Goal: Complete application form: Complete application form

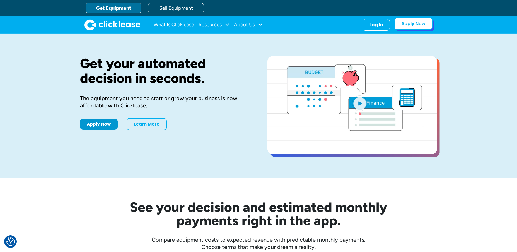
click at [412, 26] on link "Apply Now" at bounding box center [413, 24] width 38 height 12
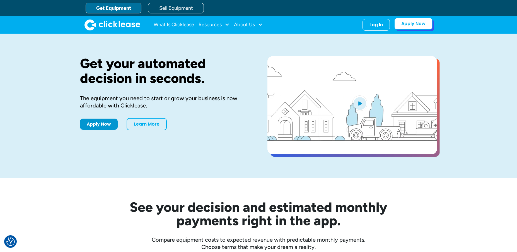
click at [415, 29] on link "Apply Now" at bounding box center [413, 24] width 38 height 12
